Goal: Information Seeking & Learning: Learn about a topic

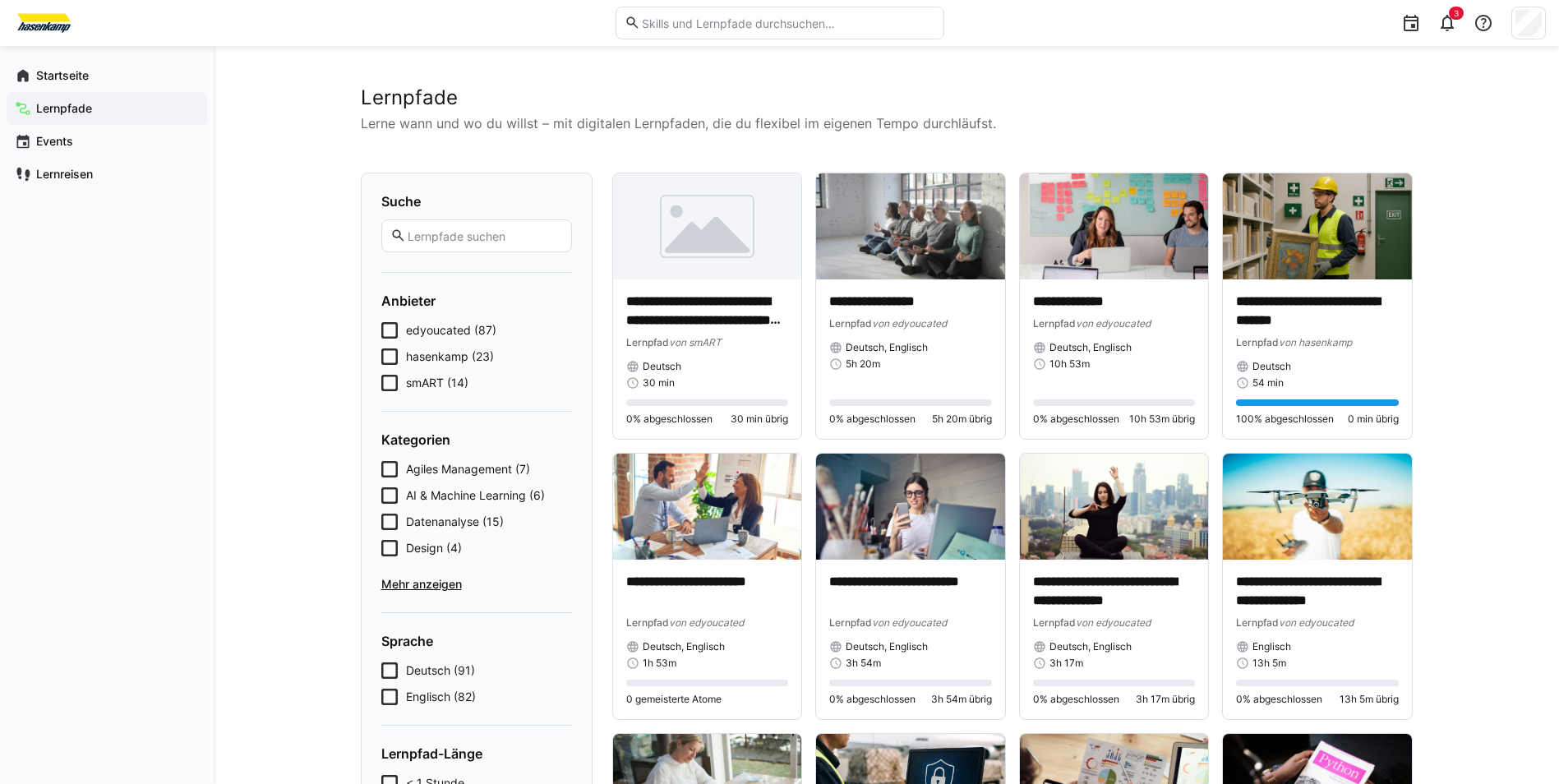
click at [444, 332] on span "edyoucated (87)" at bounding box center [451, 329] width 91 height 16
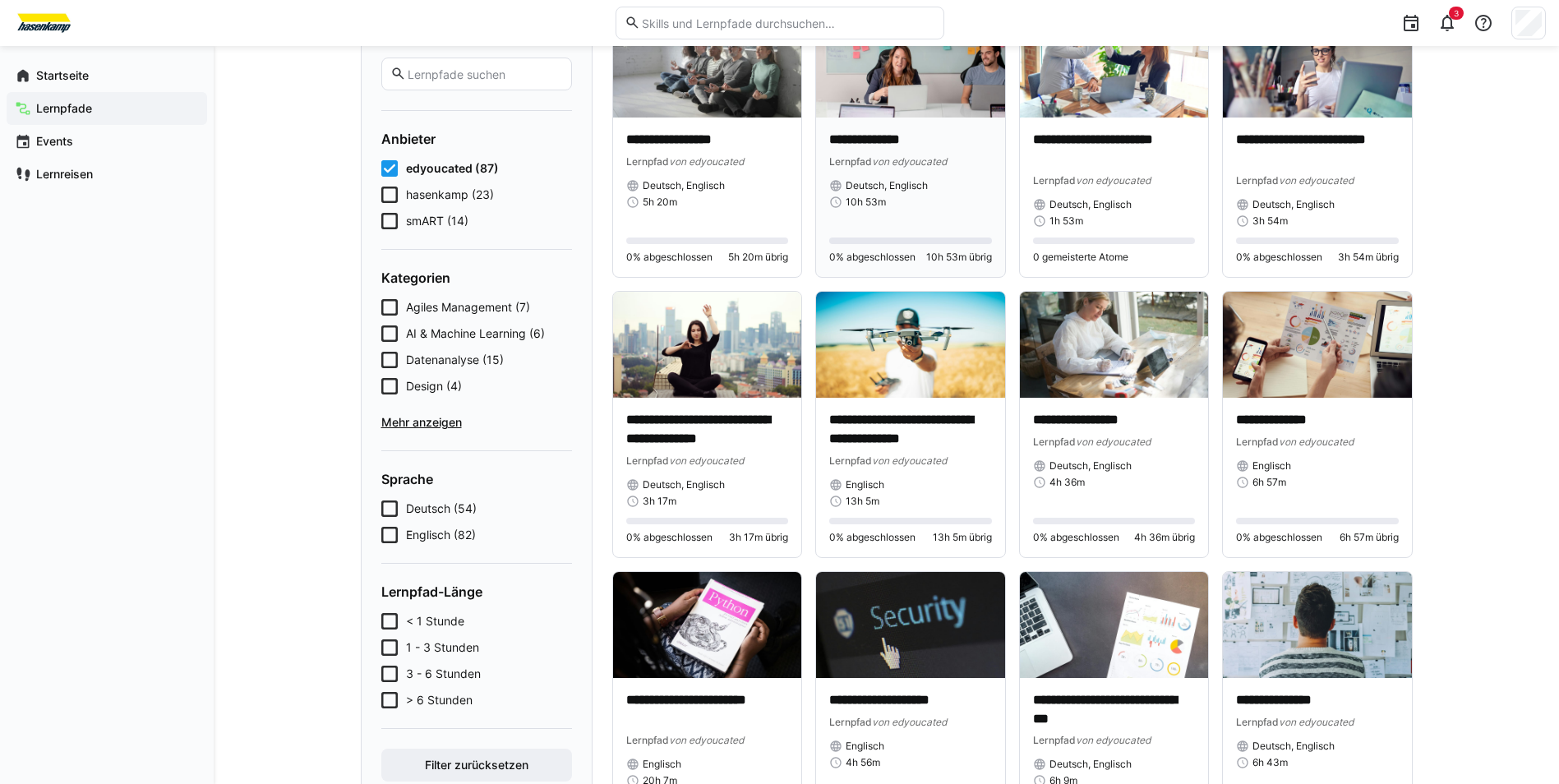
scroll to position [164, 0]
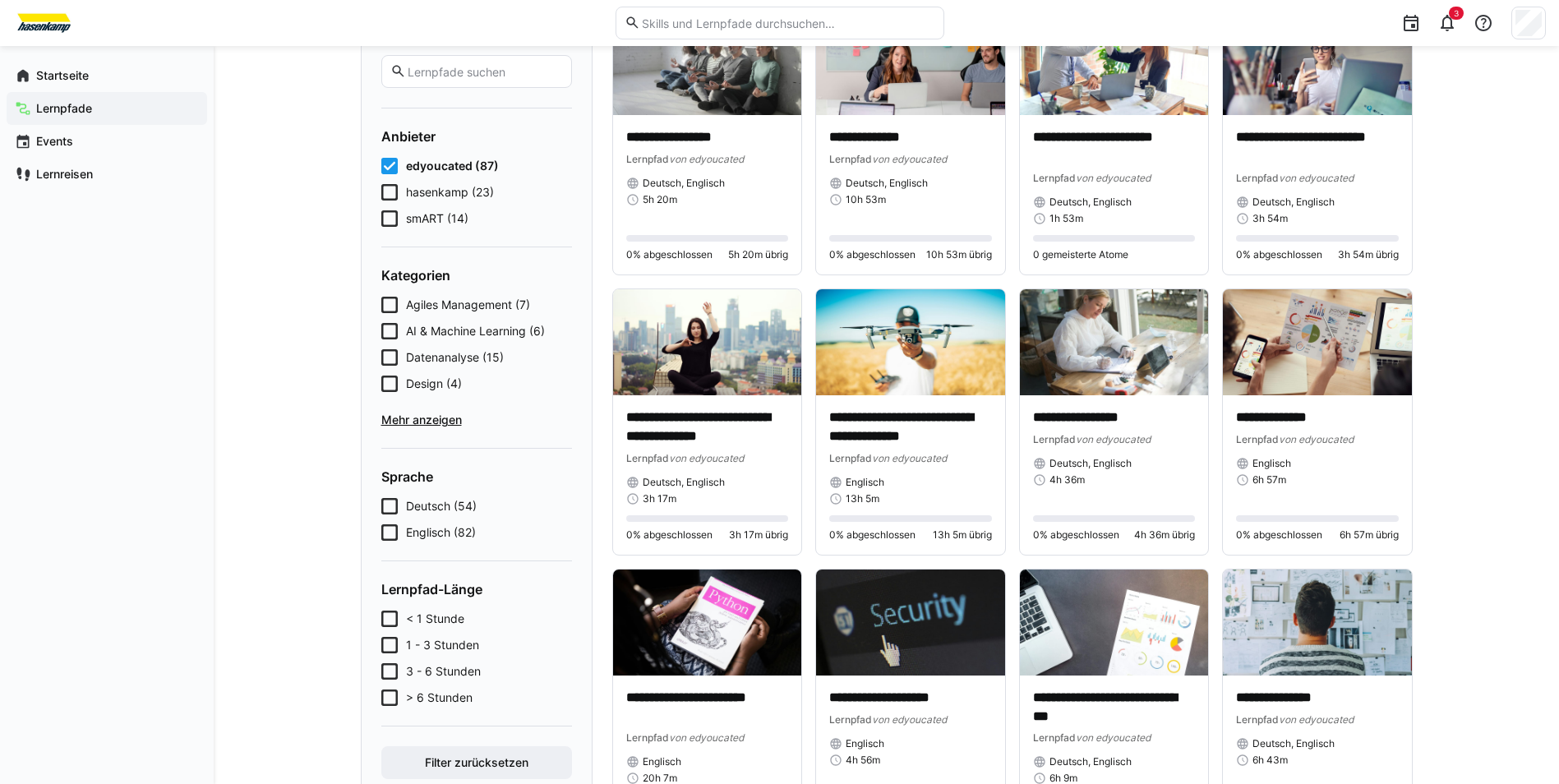
click at [412, 421] on span "Mehr anzeigen" at bounding box center [476, 419] width 191 height 16
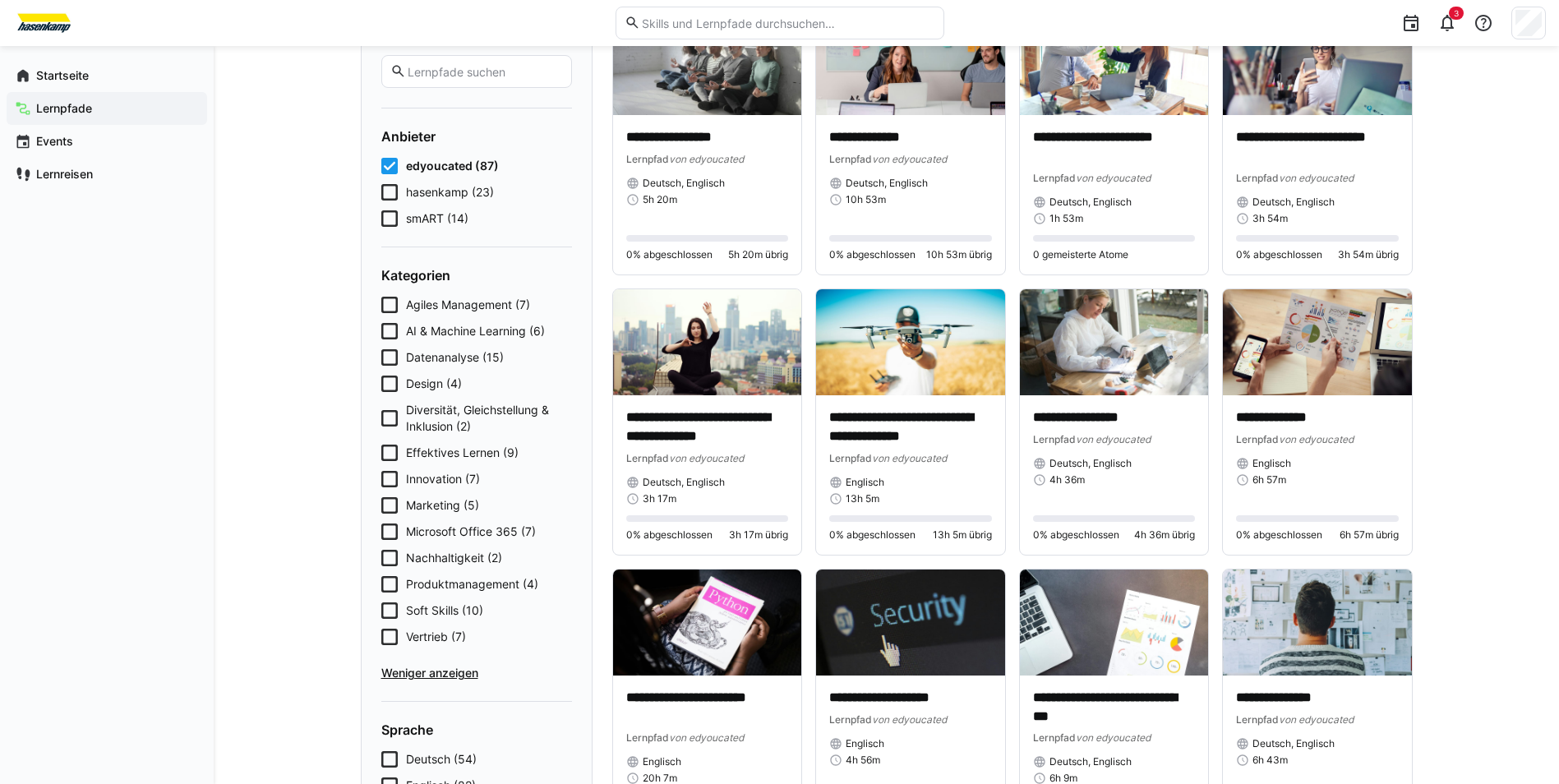
click at [426, 638] on span "Vertrieb (7)" at bounding box center [435, 636] width 60 height 16
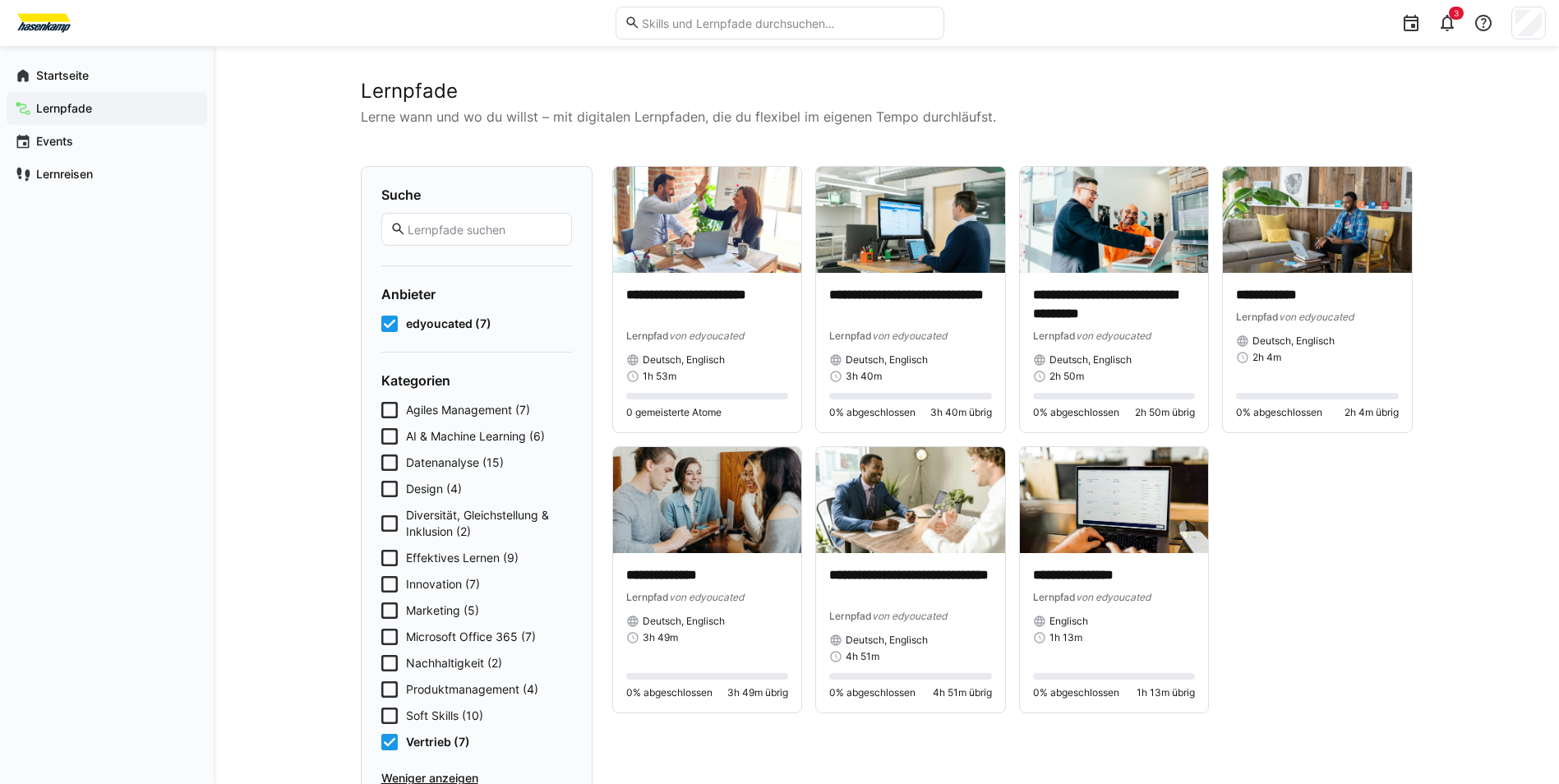
scroll to position [0, 0]
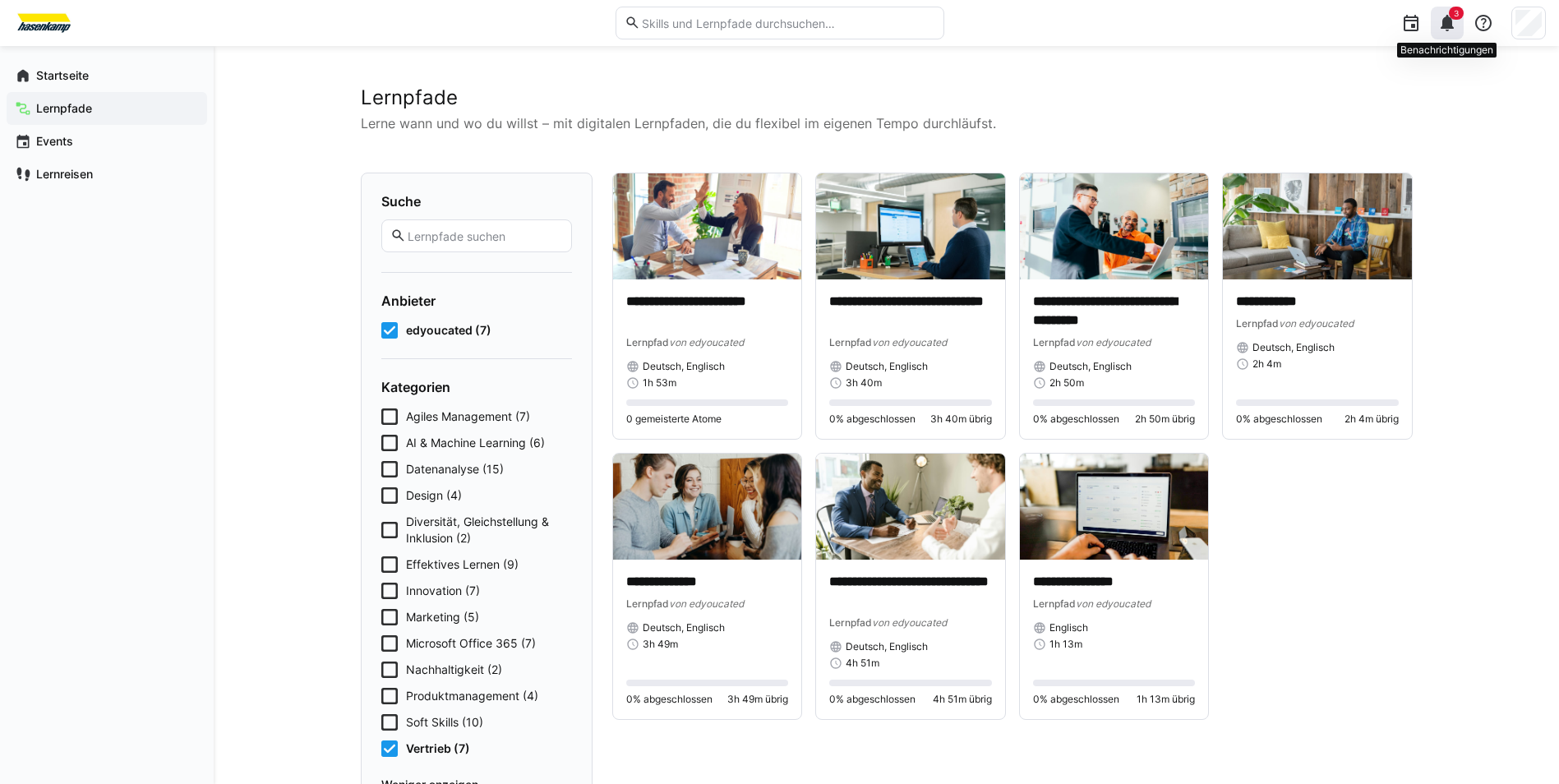
click at [1444, 17] on eds-icon at bounding box center [1446, 23] width 19 height 19
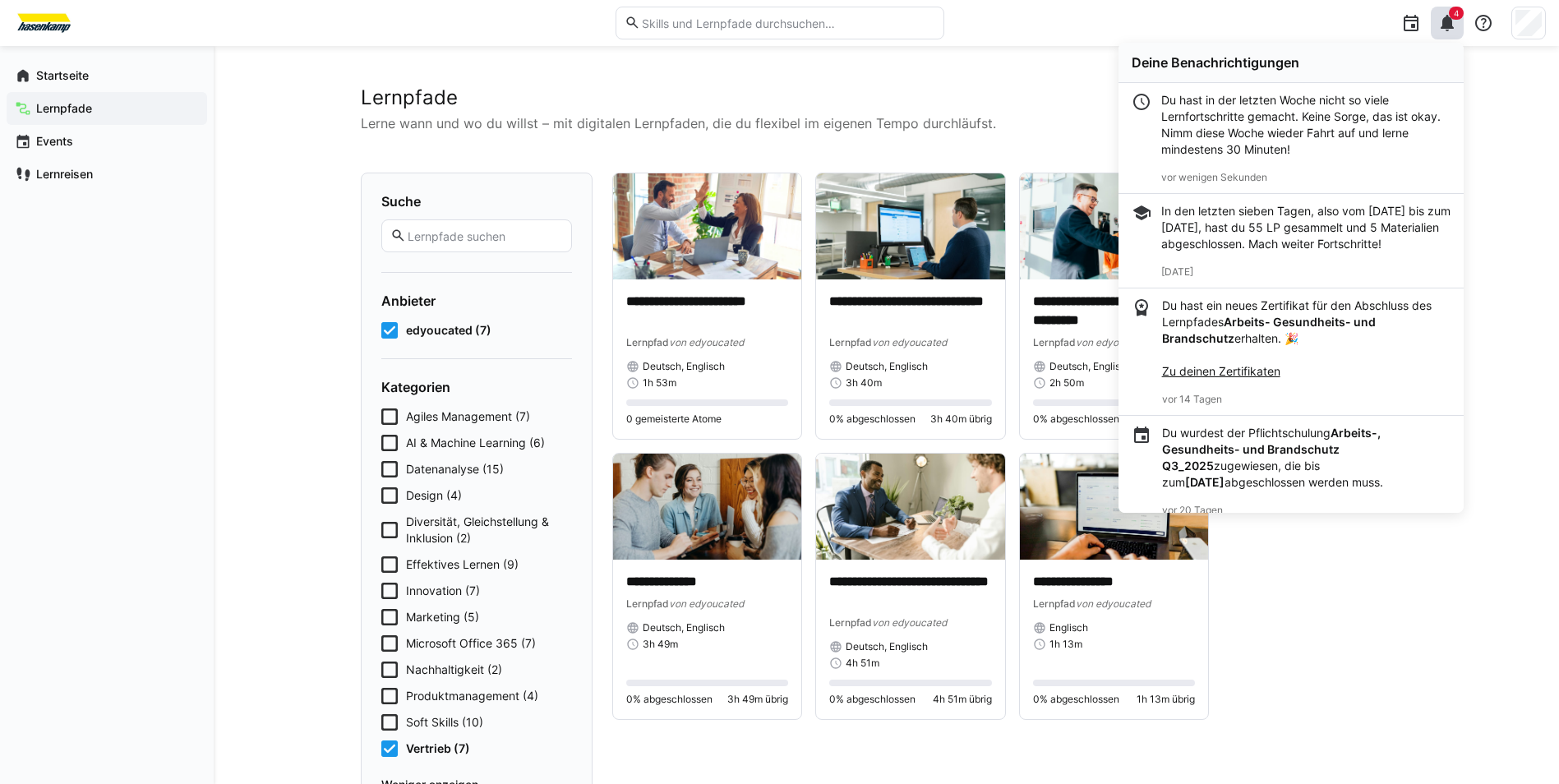
click at [1233, 118] on div "Du hast in der letzten Woche nicht so viele Lernfortschritte gemacht. Keine Sor…" at bounding box center [1306, 125] width 290 height 66
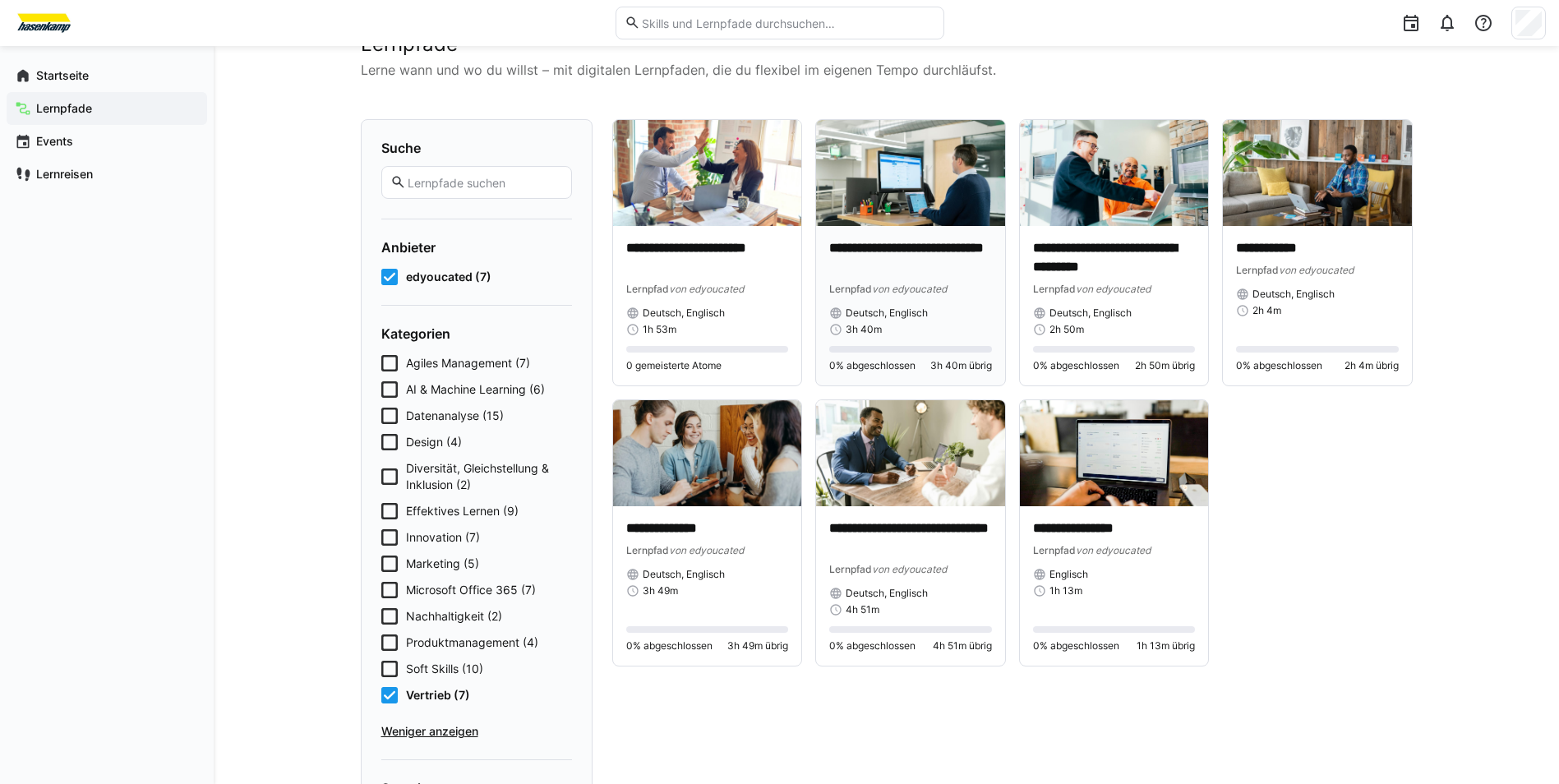
scroll to position [82, 0]
